Goal: Task Accomplishment & Management: Use online tool/utility

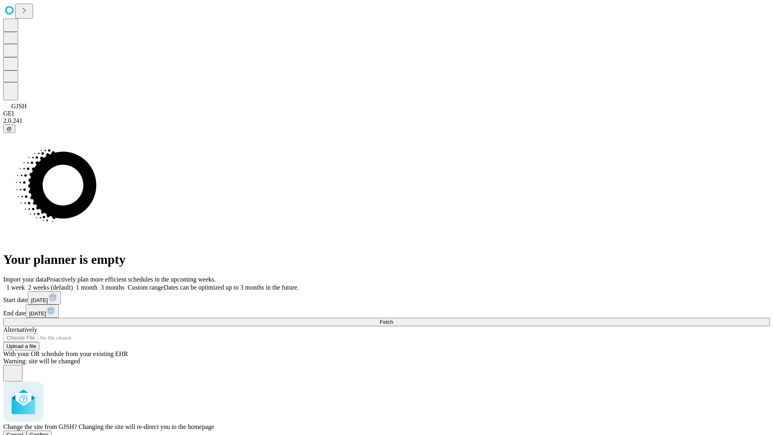
click at [49, 431] on span "Confirm" at bounding box center [39, 434] width 19 height 6
click at [25, 284] on label "1 week" at bounding box center [14, 287] width 22 height 7
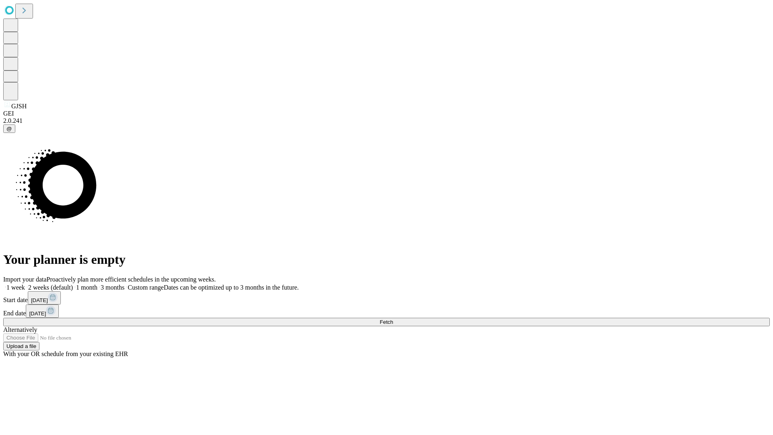
click at [393, 319] on span "Fetch" at bounding box center [385, 322] width 13 height 6
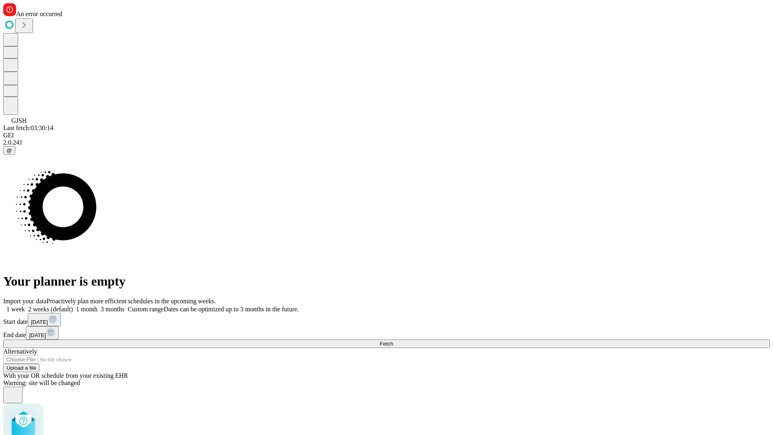
click at [25, 305] on label "1 week" at bounding box center [14, 308] width 22 height 7
click at [393, 340] on span "Fetch" at bounding box center [385, 343] width 13 height 6
click at [25, 305] on label "1 week" at bounding box center [14, 308] width 22 height 7
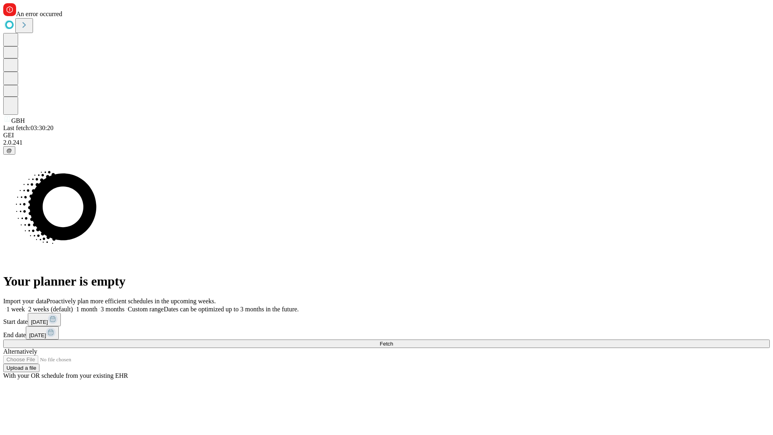
click at [393, 340] on span "Fetch" at bounding box center [385, 343] width 13 height 6
click at [25, 305] on label "1 week" at bounding box center [14, 308] width 22 height 7
click at [393, 340] on span "Fetch" at bounding box center [385, 343] width 13 height 6
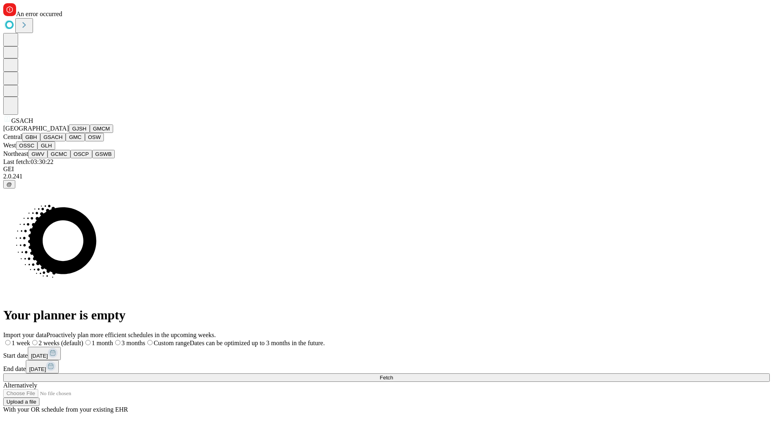
click at [66, 141] on button "GMC" at bounding box center [75, 137] width 19 height 8
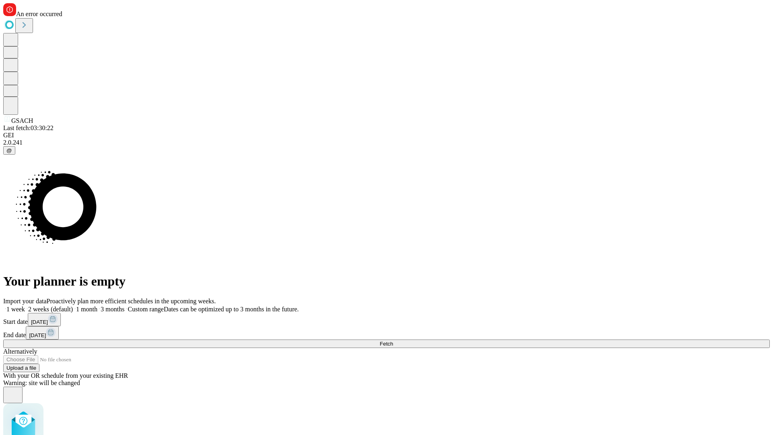
click at [25, 305] on label "1 week" at bounding box center [14, 308] width 22 height 7
click at [393, 340] on span "Fetch" at bounding box center [385, 343] width 13 height 6
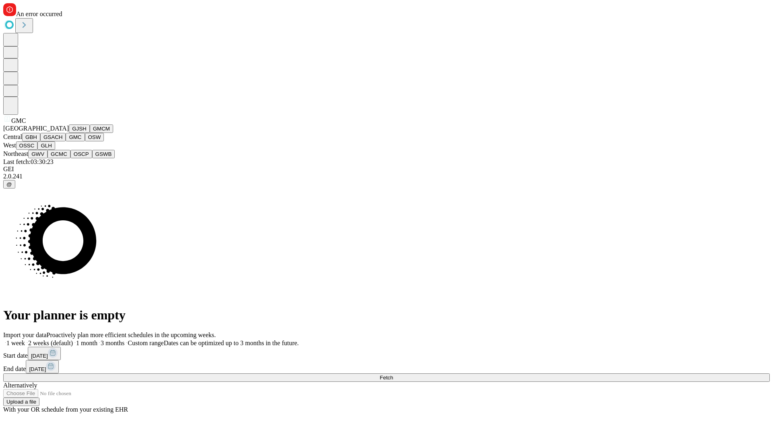
click at [85, 141] on button "OSW" at bounding box center [94, 137] width 19 height 8
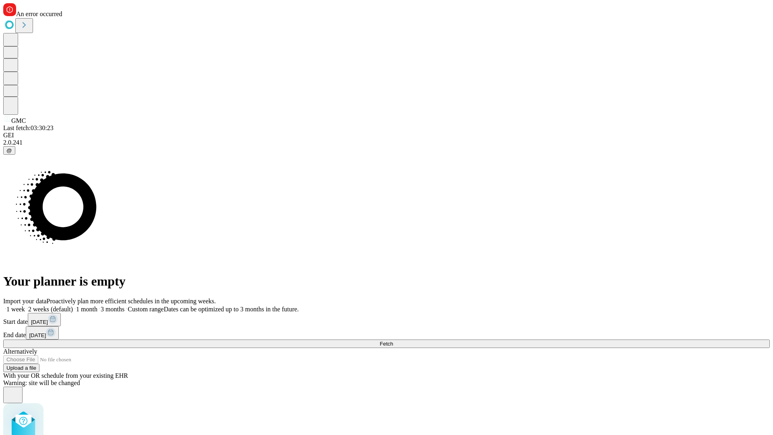
click at [25, 305] on label "1 week" at bounding box center [14, 308] width 22 height 7
click at [393, 340] on span "Fetch" at bounding box center [385, 343] width 13 height 6
click at [25, 305] on label "1 week" at bounding box center [14, 308] width 22 height 7
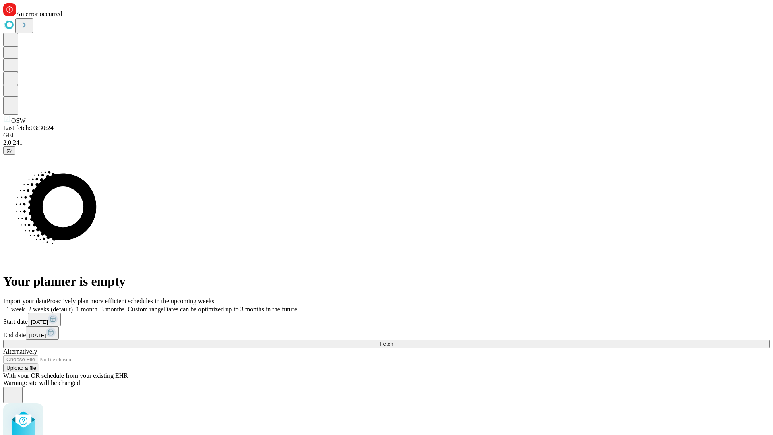
click at [393, 340] on span "Fetch" at bounding box center [385, 343] width 13 height 6
click at [25, 305] on label "1 week" at bounding box center [14, 308] width 22 height 7
click at [393, 340] on span "Fetch" at bounding box center [385, 343] width 13 height 6
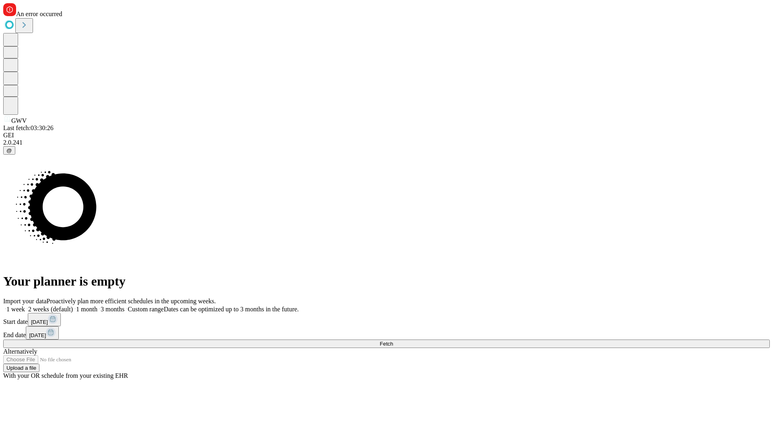
click at [25, 305] on label "1 week" at bounding box center [14, 308] width 22 height 7
click at [393, 340] on span "Fetch" at bounding box center [385, 343] width 13 height 6
click at [25, 305] on label "1 week" at bounding box center [14, 308] width 22 height 7
click at [393, 340] on span "Fetch" at bounding box center [385, 343] width 13 height 6
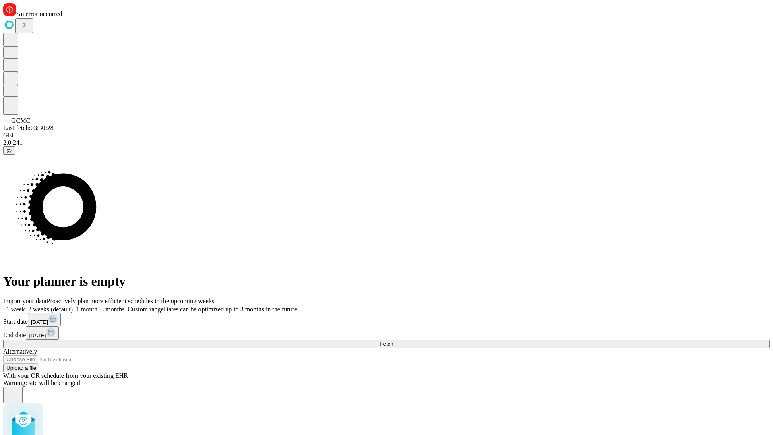
click at [25, 305] on label "1 week" at bounding box center [14, 308] width 22 height 7
click at [393, 340] on span "Fetch" at bounding box center [385, 343] width 13 height 6
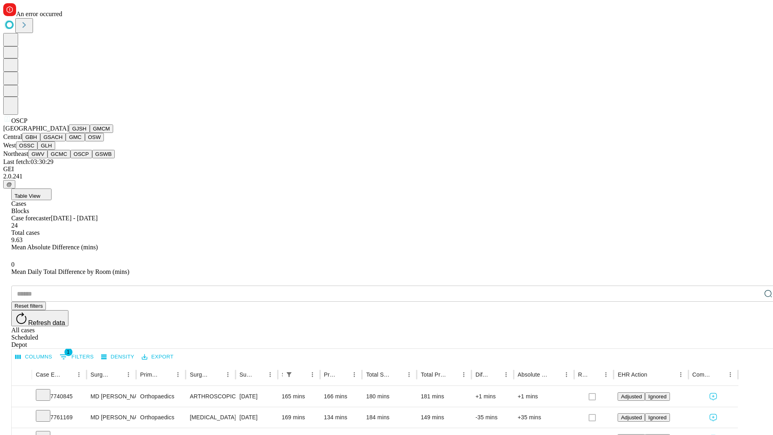
click at [92, 158] on button "GSWB" at bounding box center [103, 154] width 23 height 8
